Goal: Transaction & Acquisition: Purchase product/service

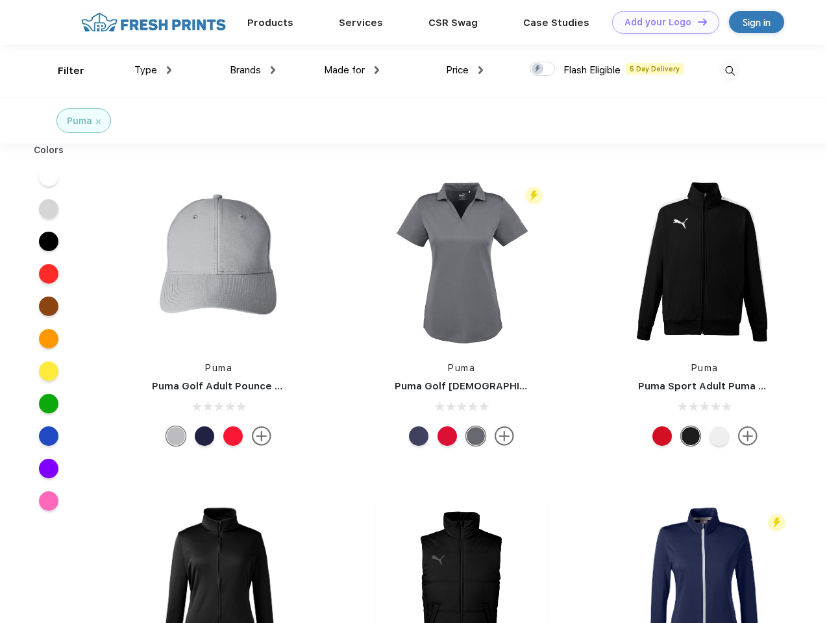
click at [661, 22] on link "Add your Logo Design Tool" at bounding box center [665, 22] width 107 height 23
click at [0, 0] on div "Design Tool" at bounding box center [0, 0] width 0 height 0
click at [697, 21] on link "Add your Logo Design Tool" at bounding box center [665, 22] width 107 height 23
click at [62, 71] on div "Filter" at bounding box center [71, 71] width 27 height 15
click at [153, 70] on span "Type" at bounding box center [145, 70] width 23 height 12
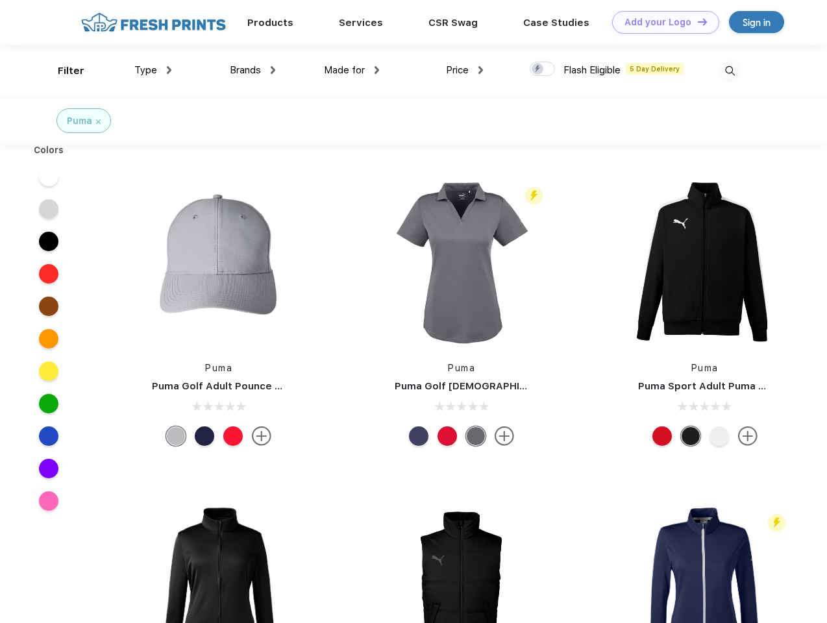
click at [253, 70] on span "Brands" at bounding box center [245, 70] width 31 height 12
click at [352, 70] on span "Made for" at bounding box center [344, 70] width 41 height 12
click at [465, 70] on span "Price" at bounding box center [457, 70] width 23 height 12
click at [543, 69] on div at bounding box center [542, 69] width 25 height 14
click at [538, 69] on input "checkbox" at bounding box center [534, 65] width 8 height 8
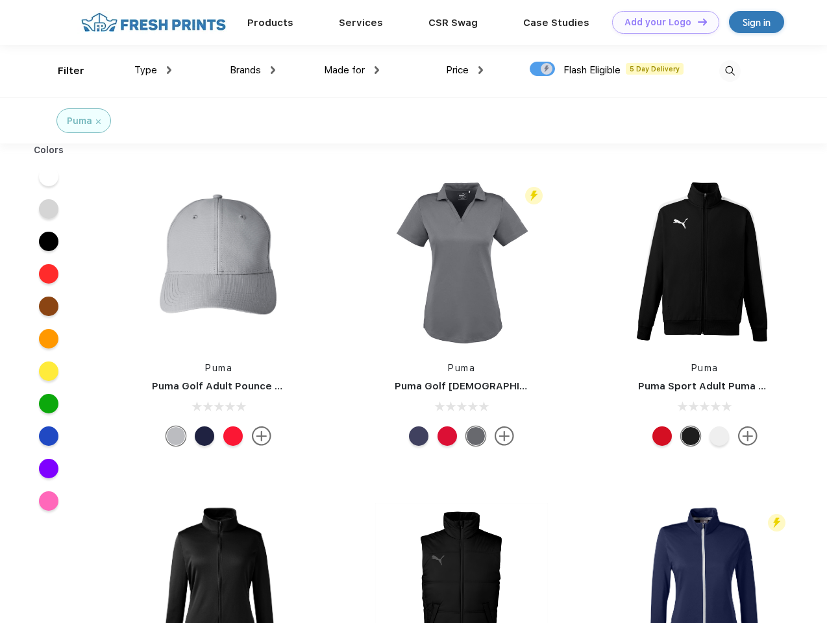
click at [730, 71] on img at bounding box center [729, 70] width 21 height 21
